Goal: Information Seeking & Learning: Understand process/instructions

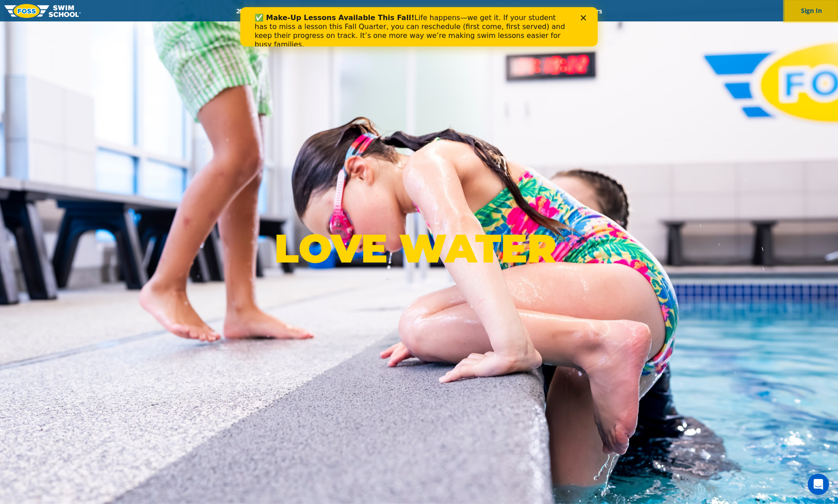
click at [826, 10] on button "Sign In" at bounding box center [811, 10] width 54 height 21
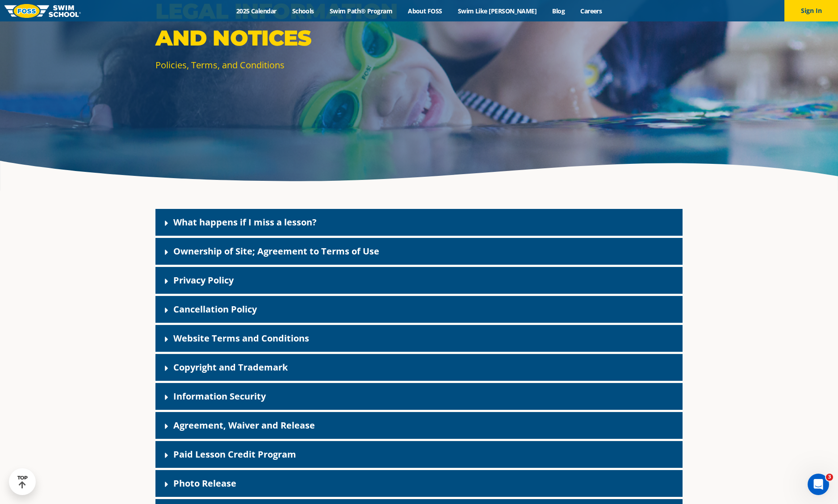
scroll to position [163, 0]
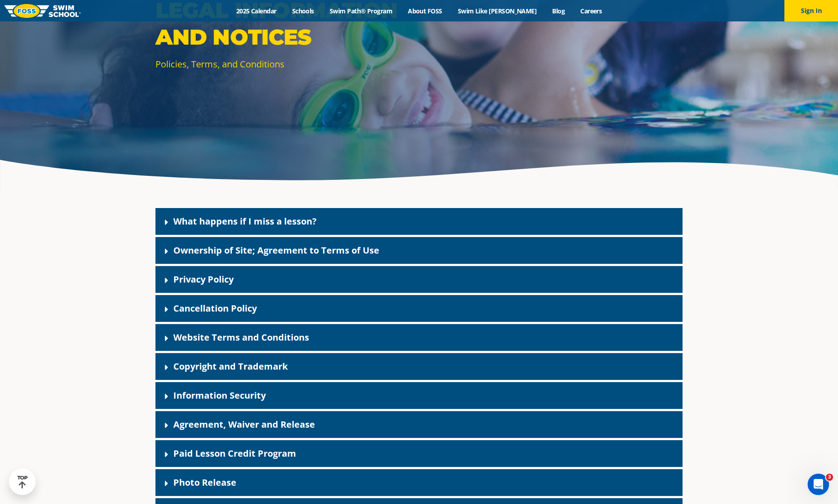
click at [341, 310] on div "Cancellation Policy" at bounding box center [418, 308] width 527 height 27
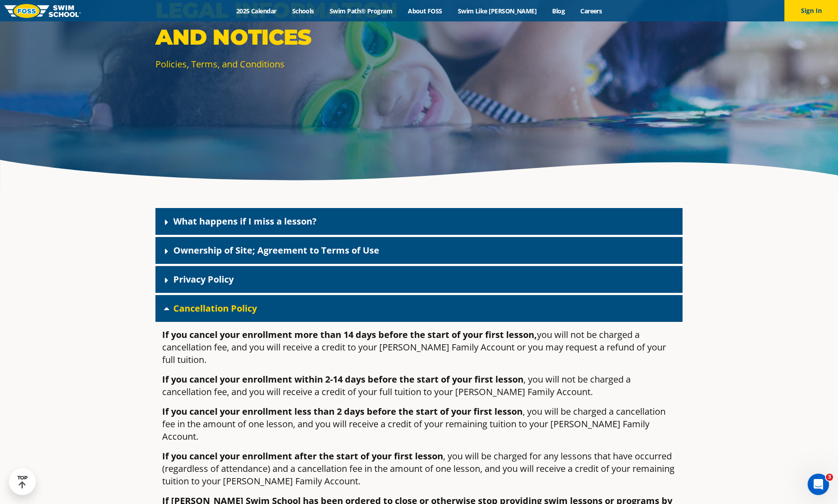
click at [237, 373] on p "If you cancel your enrollment within 2-14 days before the start of your first l…" at bounding box center [419, 385] width 514 height 25
click at [360, 373] on p "If you cancel your enrollment within 2-14 days before the start of your first l…" at bounding box center [419, 385] width 514 height 25
click at [429, 374] on p "If you cancel your enrollment within 2-14 days before the start of your first l…" at bounding box center [419, 385] width 514 height 25
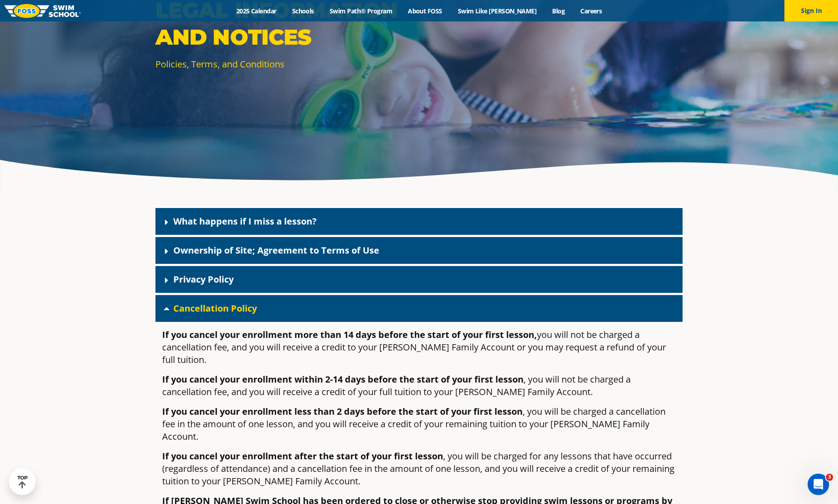
click at [477, 375] on p "If you cancel your enrollment within 2-14 days before the start of your first l…" at bounding box center [419, 385] width 514 height 25
click at [403, 382] on p "If you cancel your enrollment within 2-14 days before the start of your first l…" at bounding box center [419, 385] width 514 height 25
click at [449, 382] on p "If you cancel your enrollment within 2-14 days before the start of your first l…" at bounding box center [419, 385] width 514 height 25
click at [386, 413] on p "If you cancel your enrollment less than 2 days before the start of your first l…" at bounding box center [419, 425] width 514 height 38
click at [468, 406] on strong "If you cancel your enrollment less than 2 days before the start of your first l…" at bounding box center [342, 412] width 360 height 12
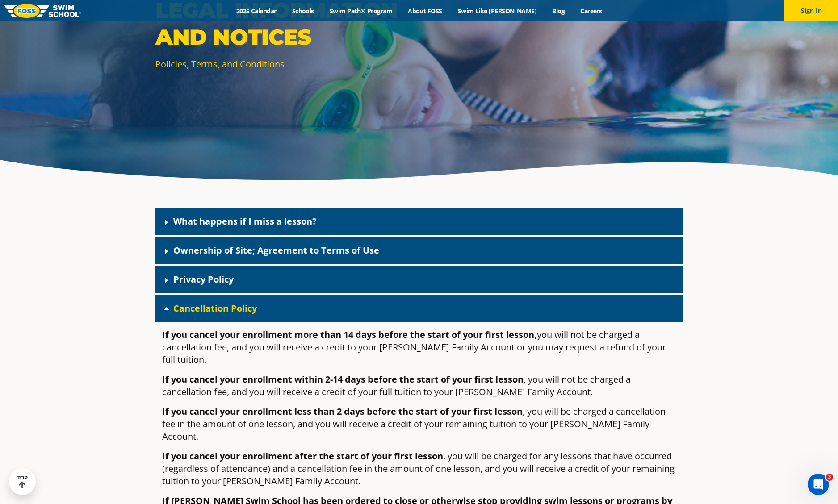
click at [511, 406] on strong "If you cancel your enrollment less than 2 days before the start of your first l…" at bounding box center [342, 412] width 360 height 12
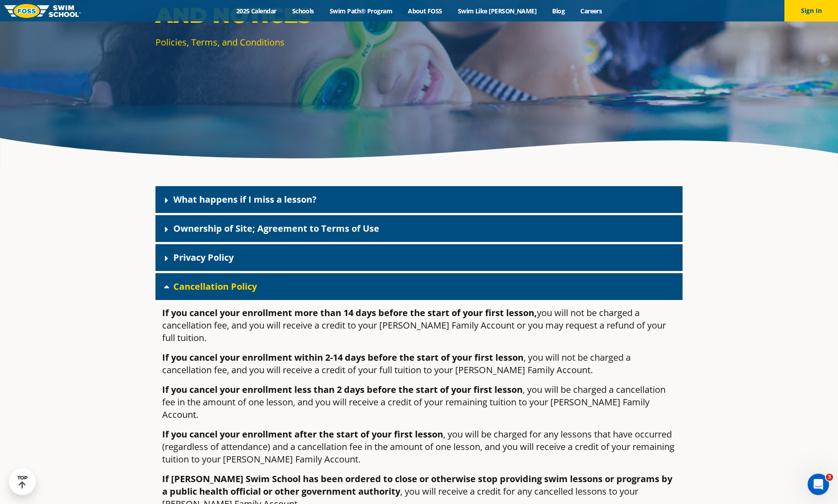
scroll to position [186, 0]
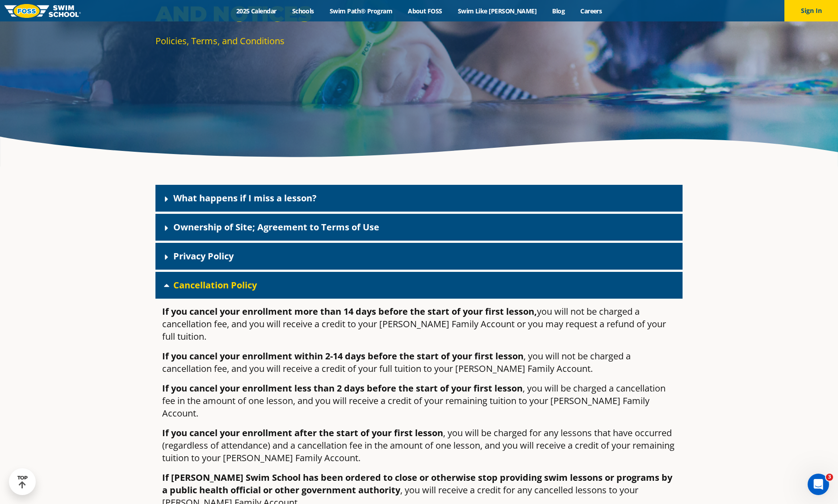
click at [414, 430] on p "If you cancel your enrollment after the start of your first lesson , you will b…" at bounding box center [419, 446] width 514 height 38
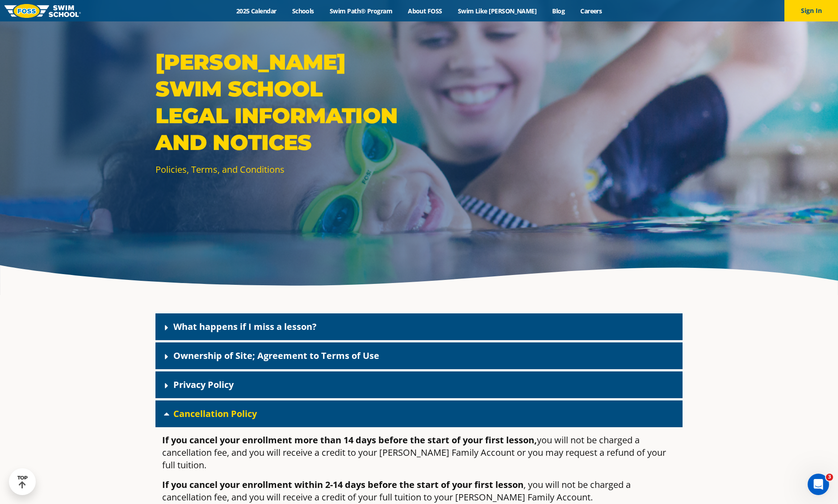
scroll to position [0, 0]
